Goal: Information Seeking & Learning: Learn about a topic

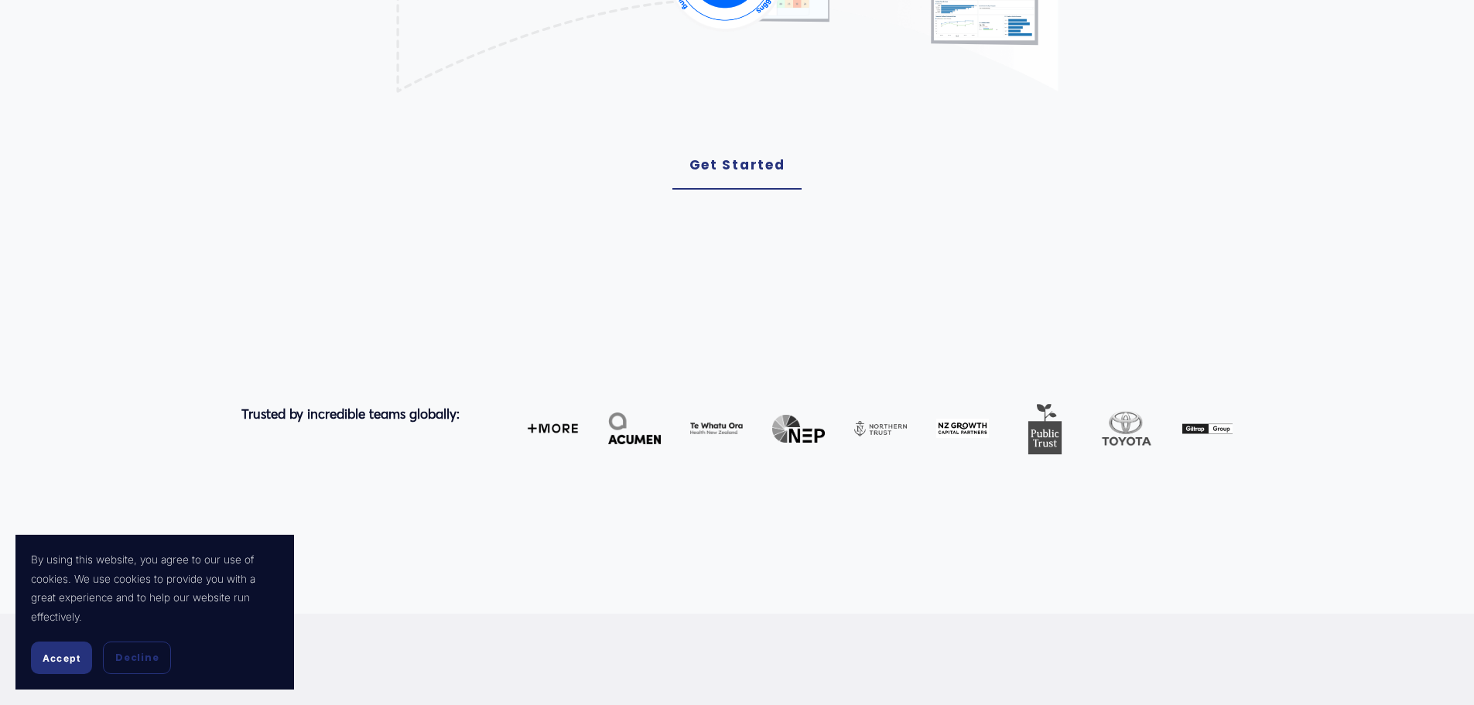
scroll to position [696, 0]
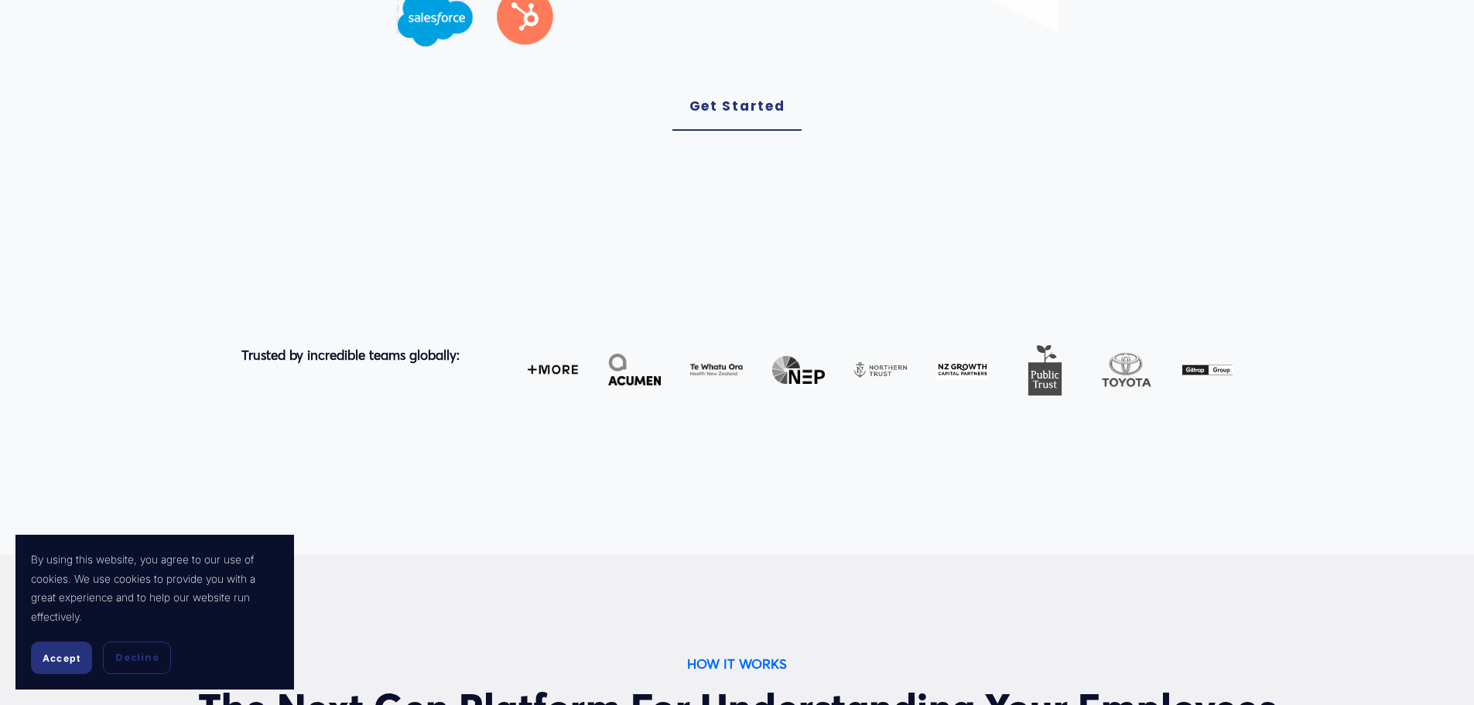
click at [77, 658] on span "Accept" at bounding box center [62, 658] width 38 height 12
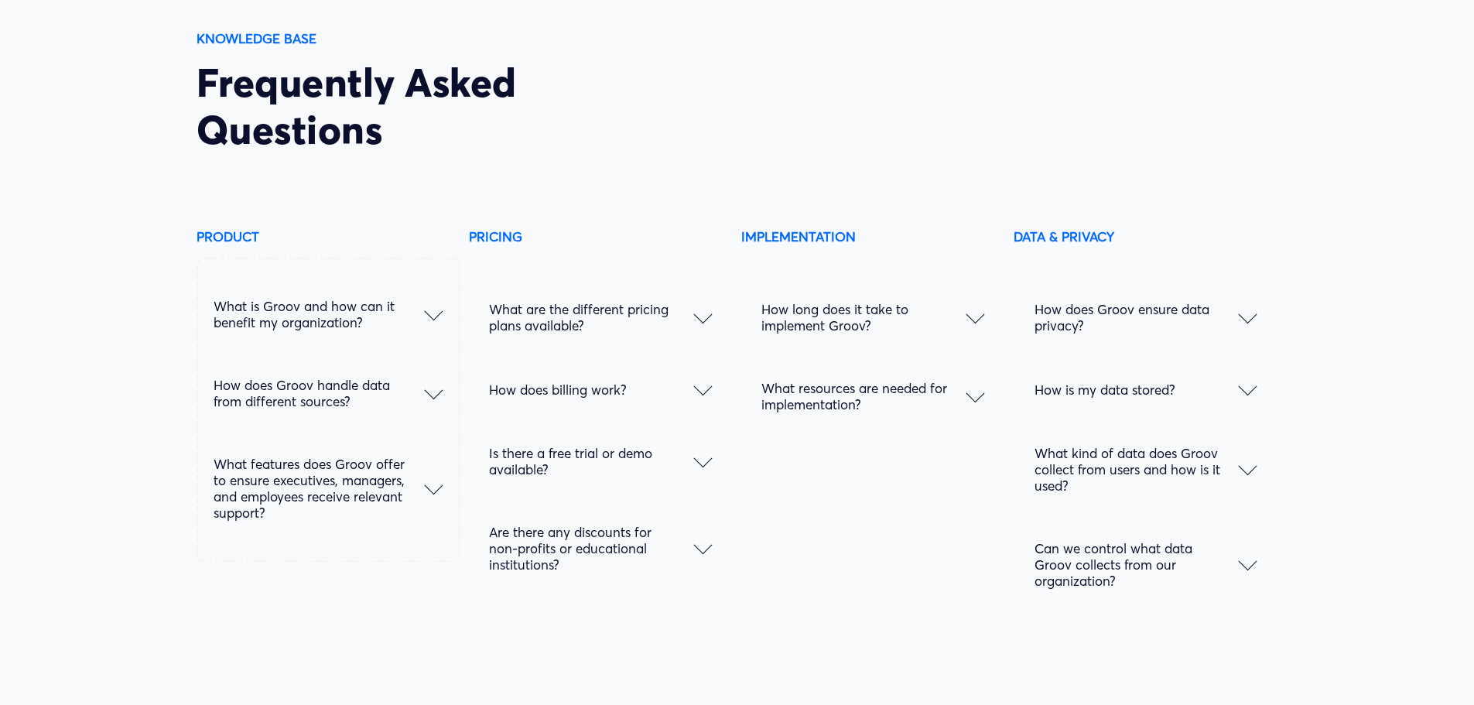
scroll to position [7891, 0]
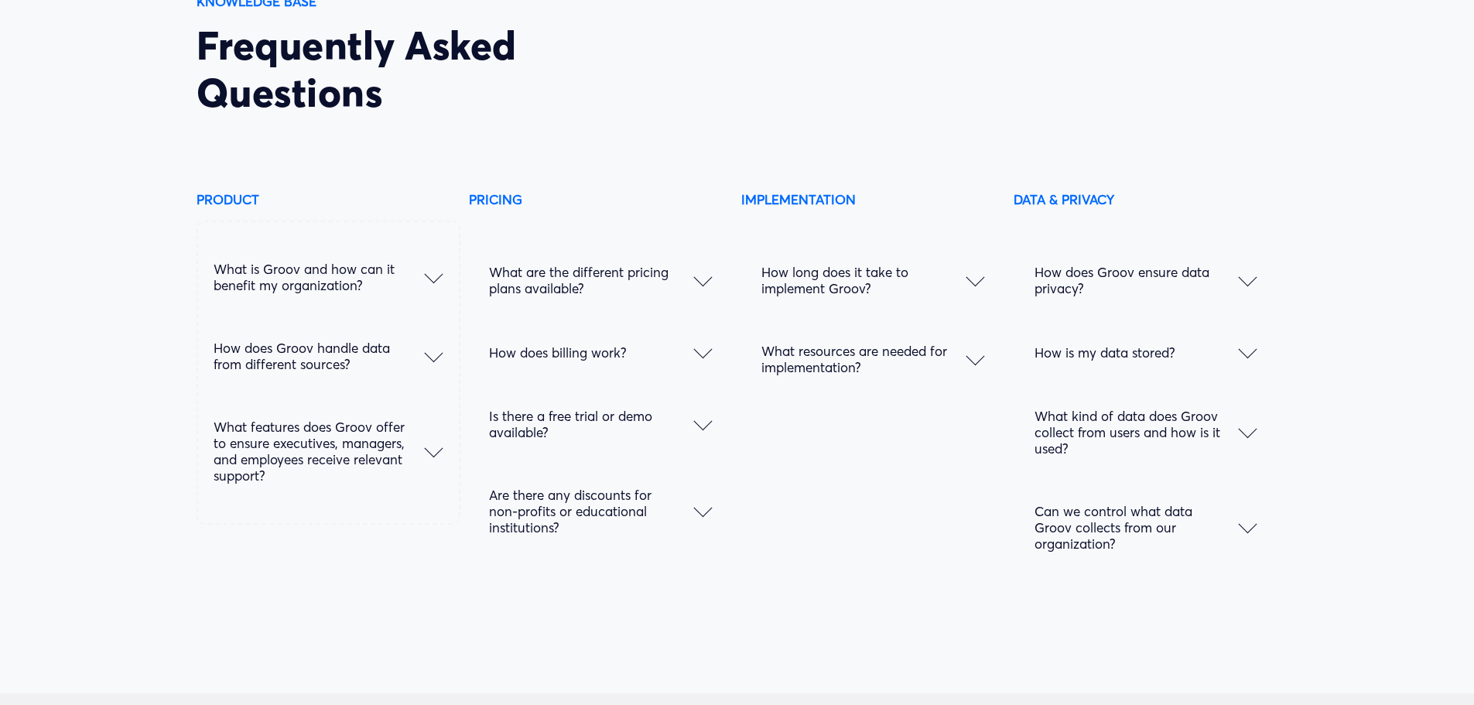
click at [444, 371] on div "What is Groov and how can it benefit my organization? Groov is a Workplace Scie…" at bounding box center [328, 372] width 264 height 304
click at [423, 371] on span "How does Groov handle data from different sources?" at bounding box center [319, 356] width 210 height 32
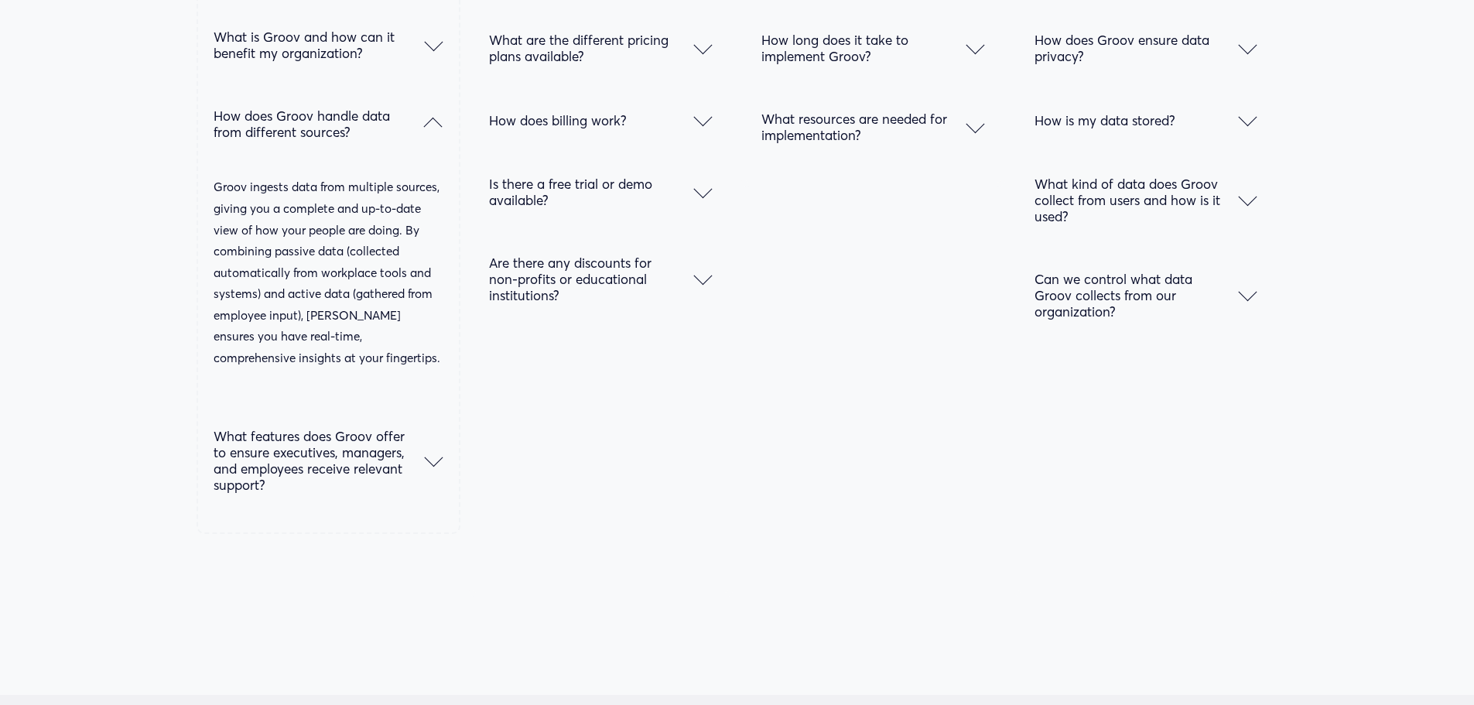
scroll to position [8046, 0]
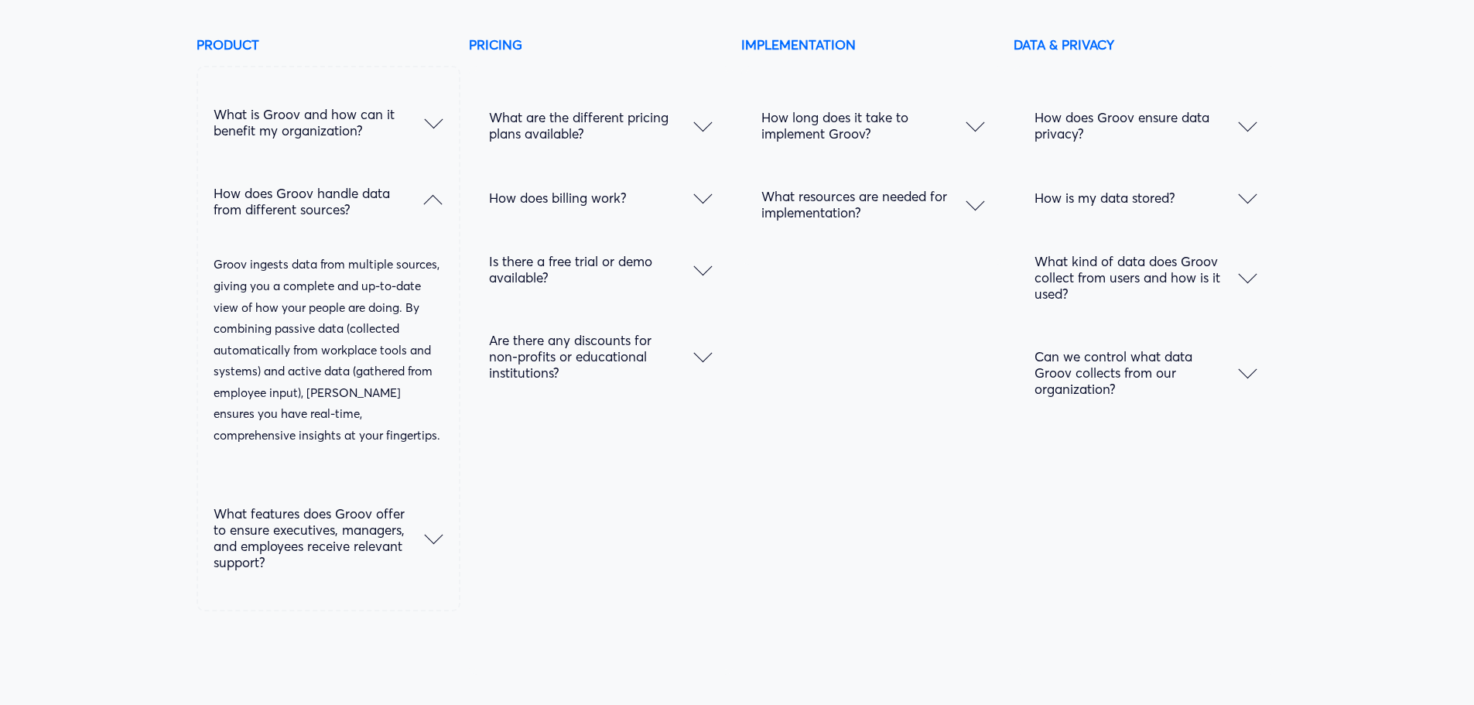
click at [1120, 138] on span "How does Groov ensure data privacy?" at bounding box center [1136, 125] width 204 height 32
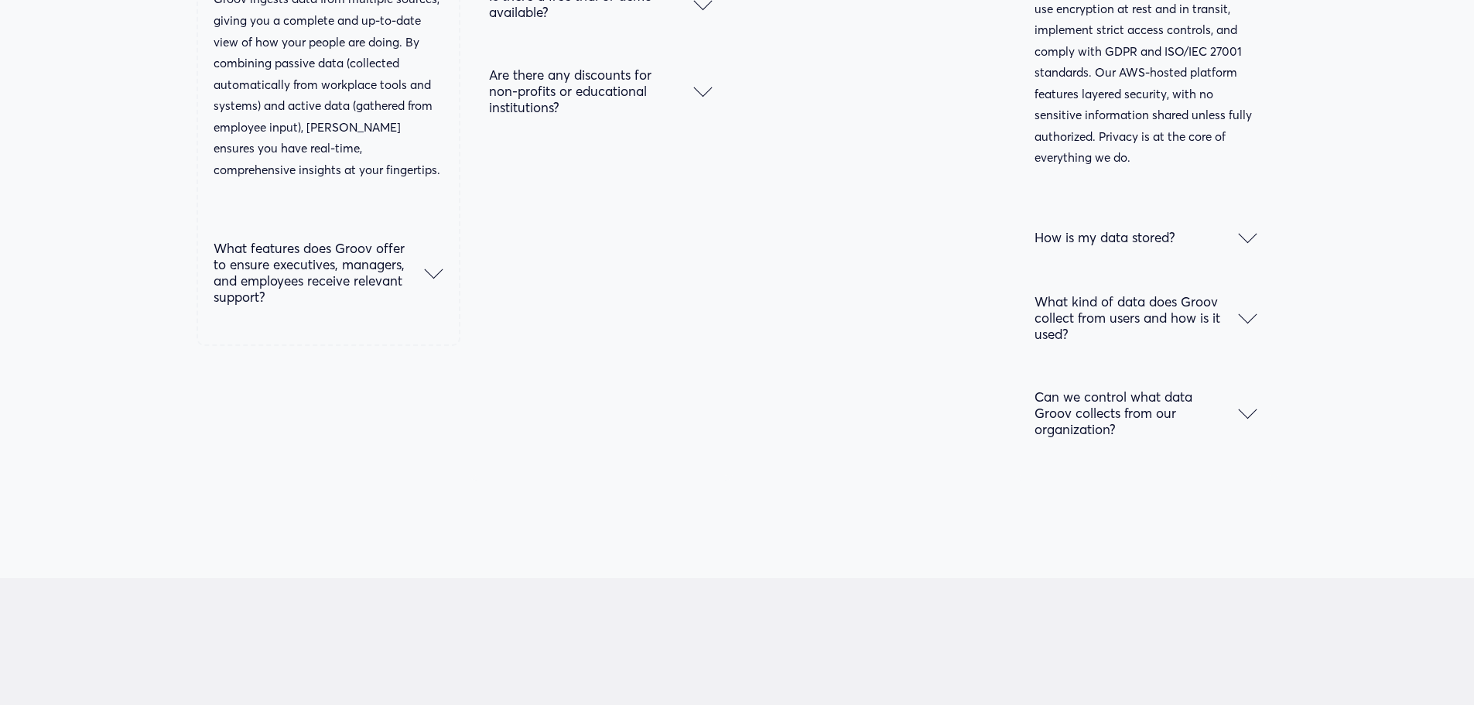
scroll to position [8355, 0]
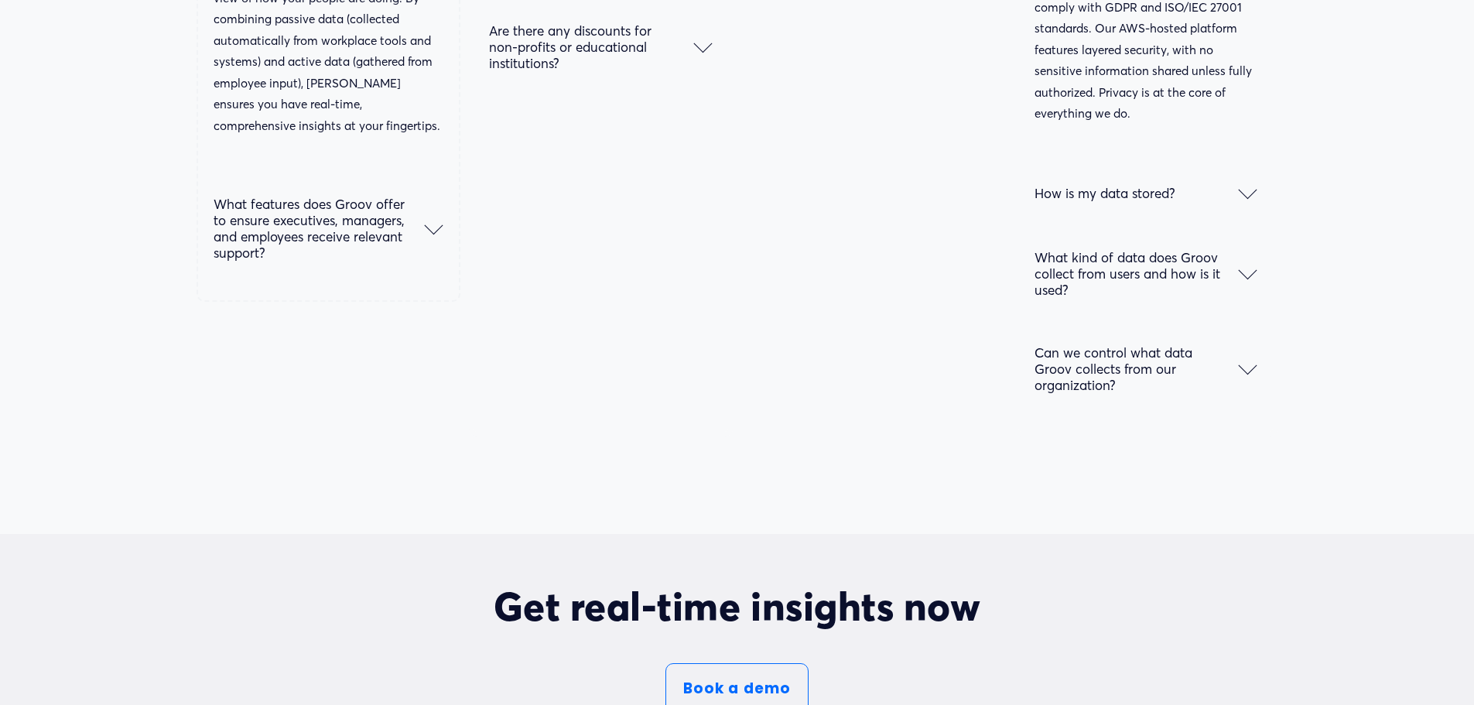
click at [1171, 201] on span "How is my data stored?" at bounding box center [1136, 193] width 204 height 16
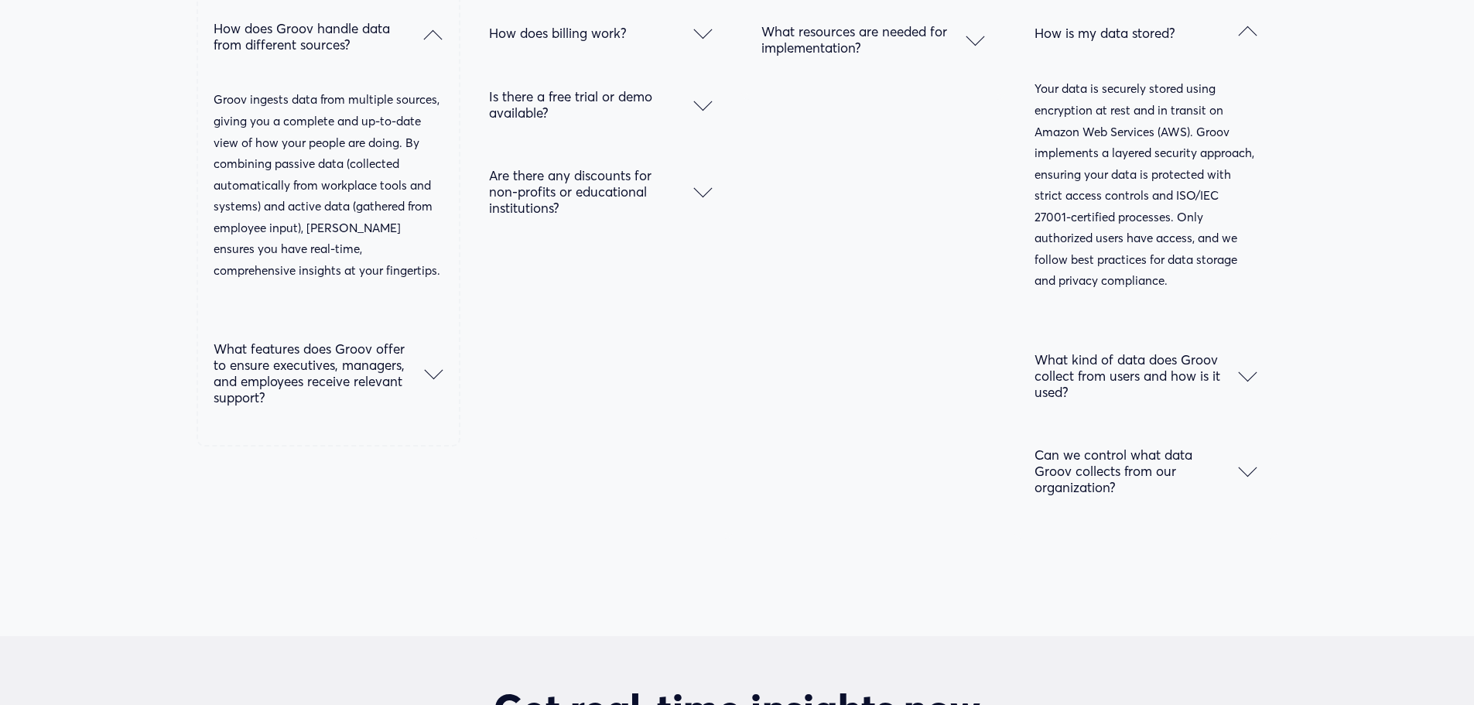
scroll to position [8278, 0]
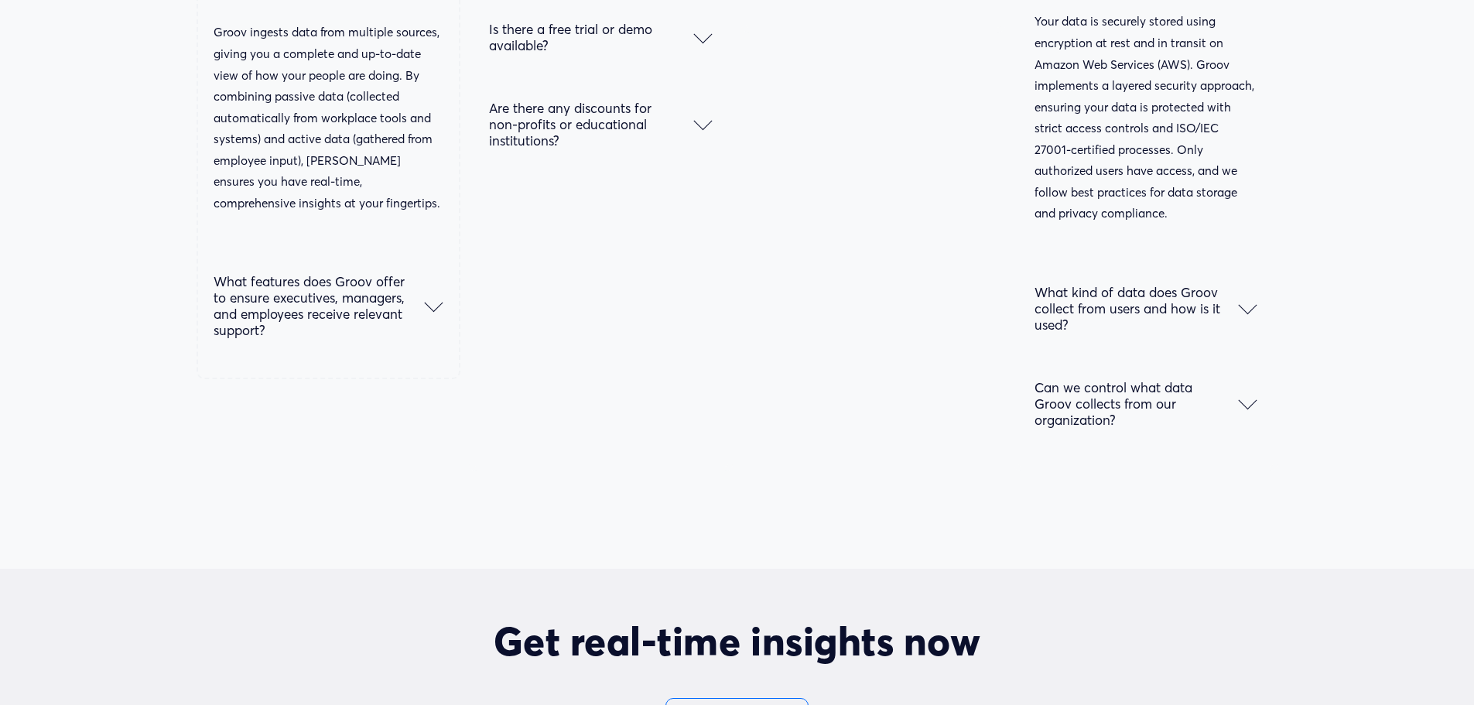
click at [1240, 314] on div at bounding box center [1248, 305] width 19 height 19
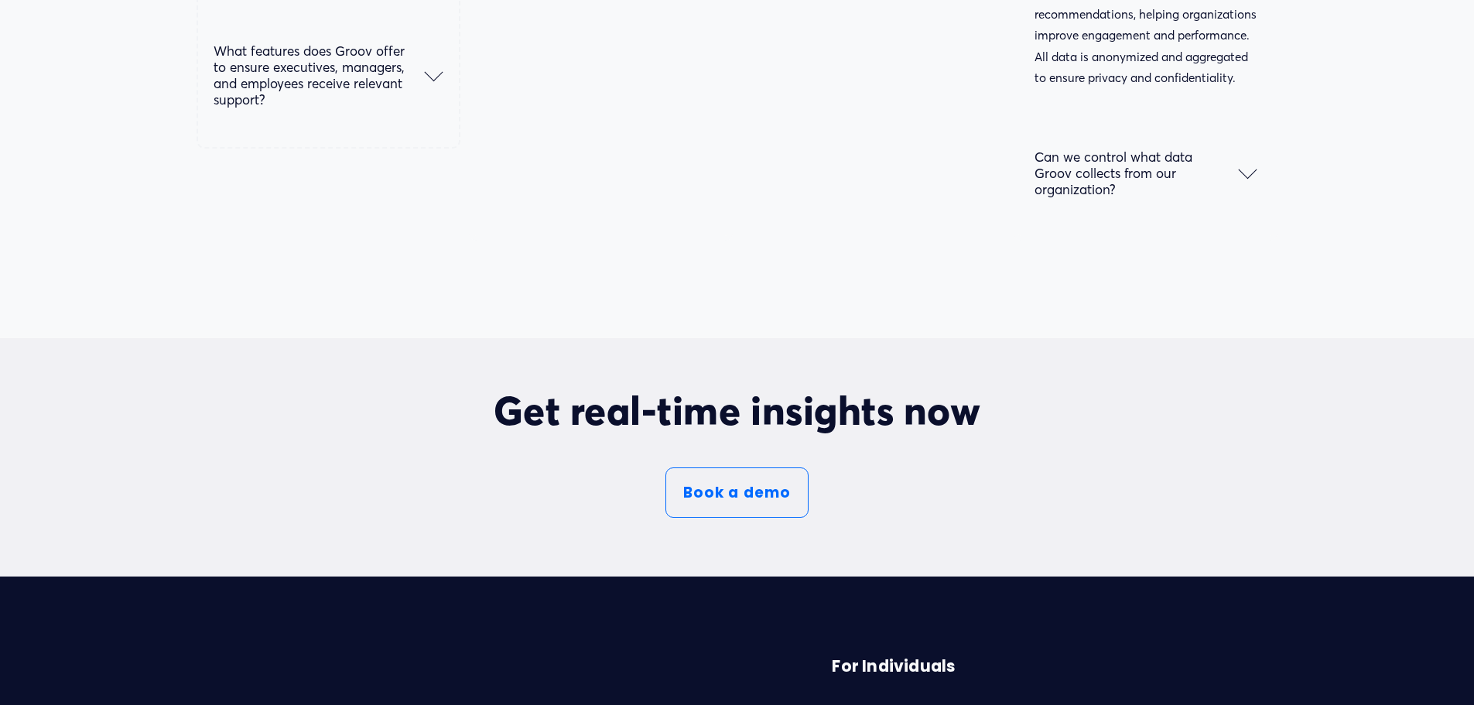
scroll to position [8510, 0]
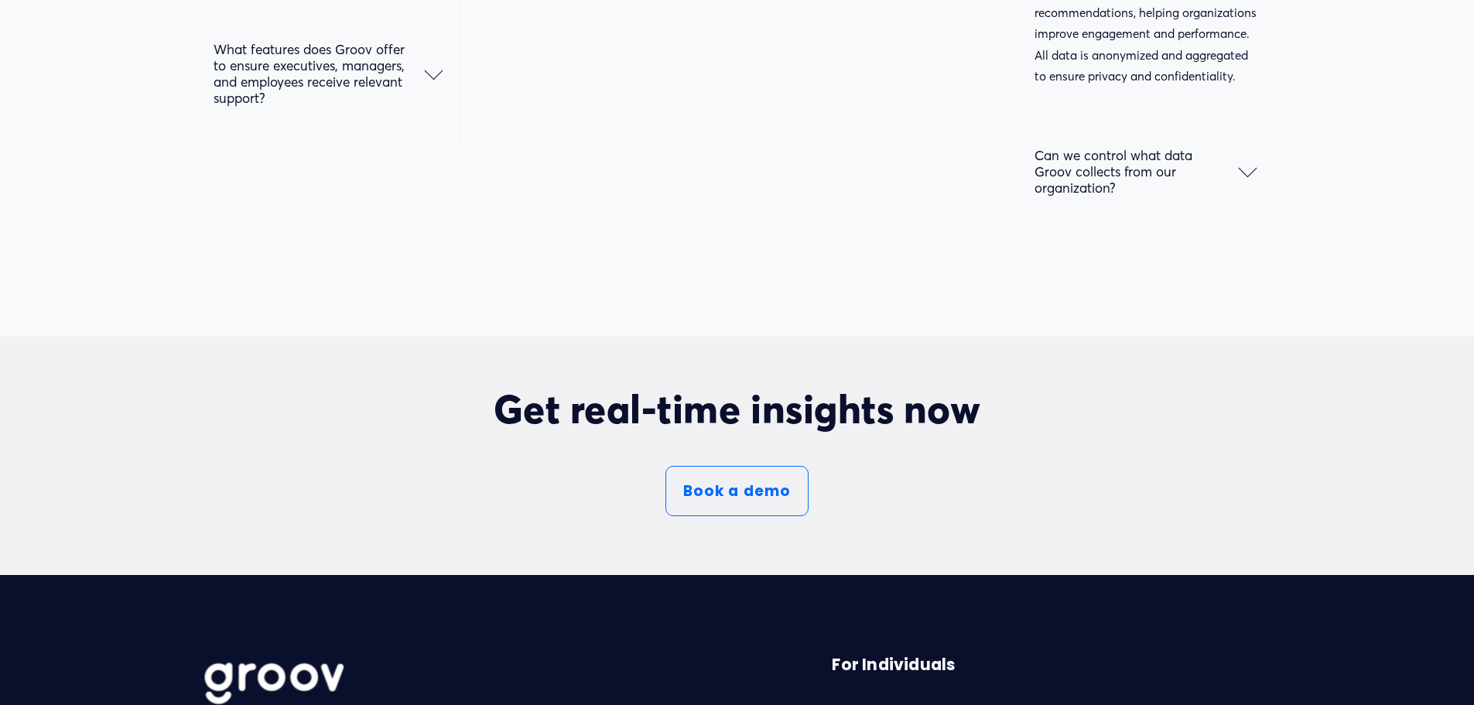
click at [1158, 187] on span "Can we control what data Groov collects from our organization?" at bounding box center [1136, 171] width 204 height 49
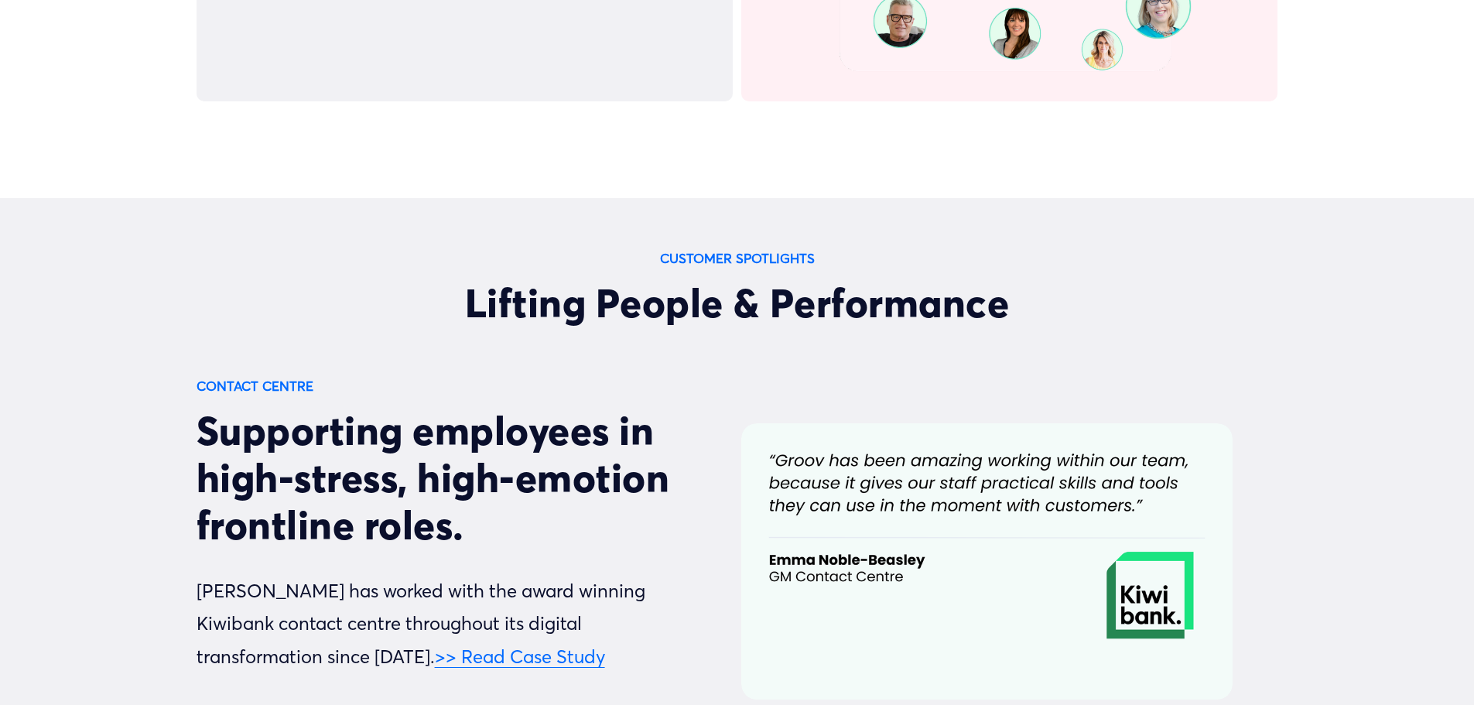
scroll to position [5338, 0]
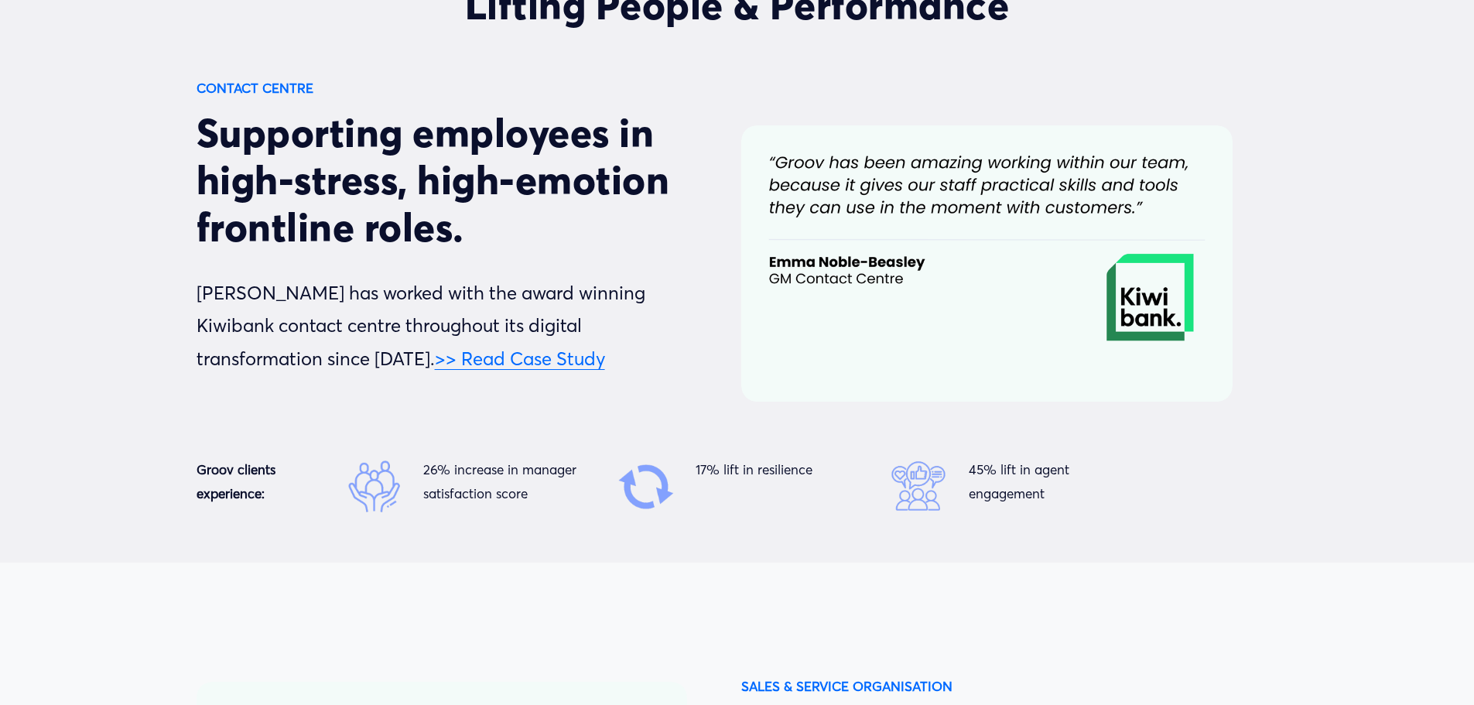
click at [435, 367] on link ">> Read Case Study" at bounding box center [520, 358] width 170 height 22
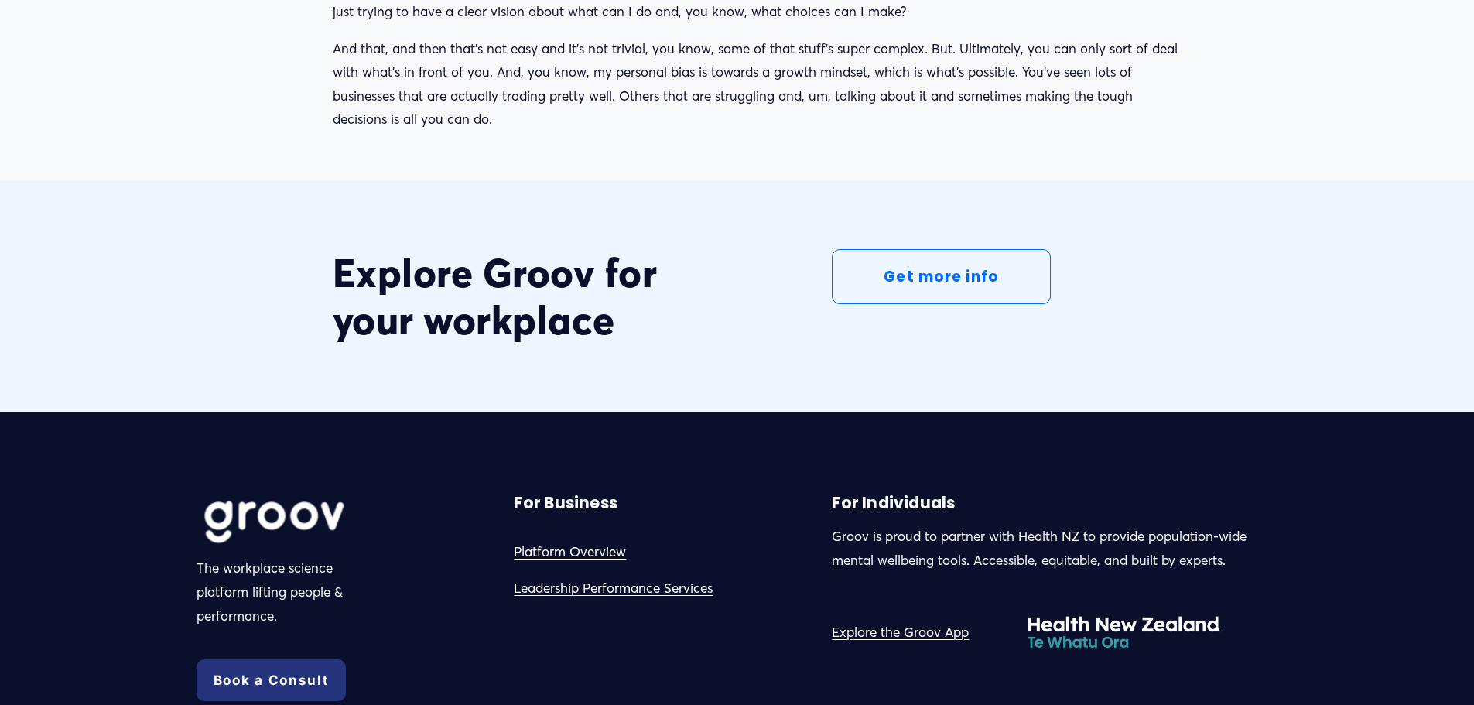
scroll to position [4332, 0]
